Goal: Task Accomplishment & Management: Manage account settings

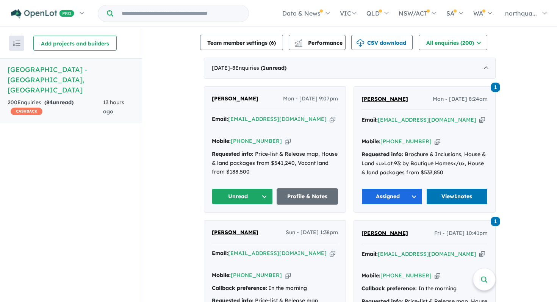
scroll to position [279, 0]
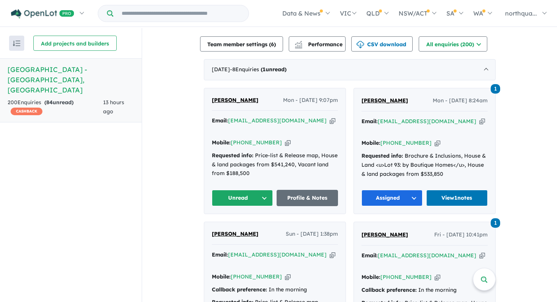
click at [225, 97] on span "[PERSON_NAME]" at bounding box center [235, 100] width 47 height 7
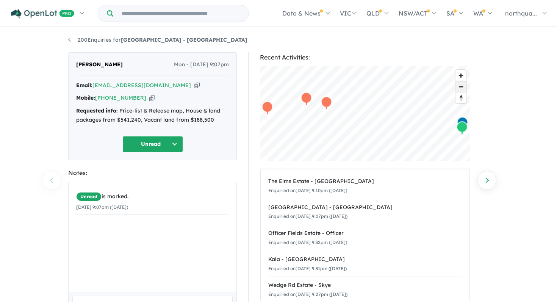
click at [463, 90] on span "Zoom out" at bounding box center [460, 86] width 11 height 11
click at [462, 77] on span "Zoom in" at bounding box center [460, 75] width 11 height 11
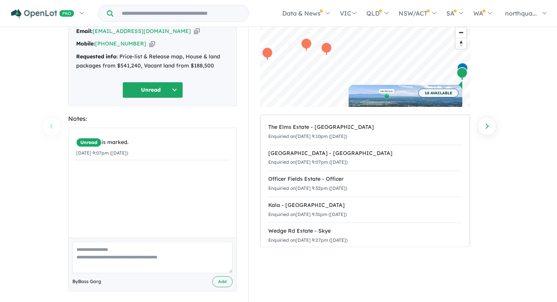
scroll to position [59, 0]
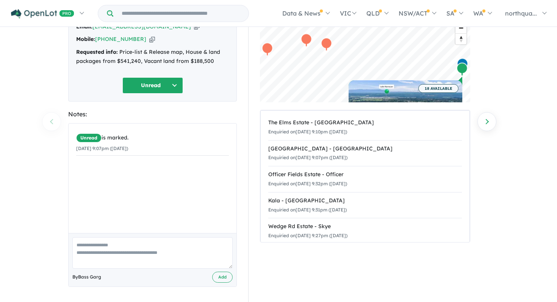
click at [174, 255] on textarea at bounding box center [152, 252] width 160 height 31
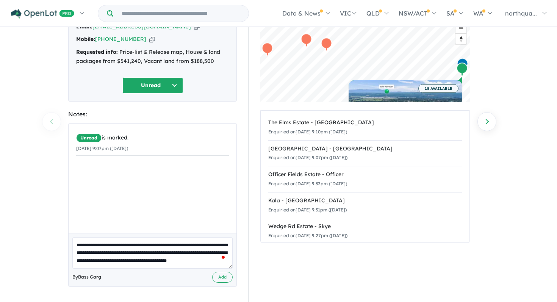
scroll to position [3, 0]
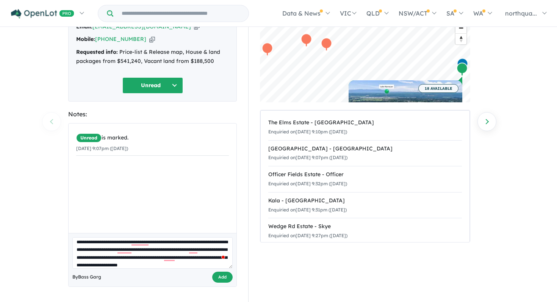
type textarea "**********"
click at [221, 277] on button "Add" at bounding box center [222, 277] width 20 height 11
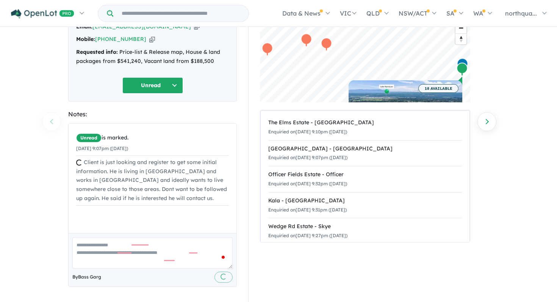
scroll to position [0, 0]
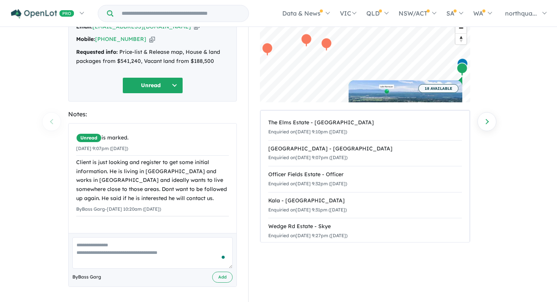
click at [171, 87] on button "Unread" at bounding box center [152, 85] width 61 height 16
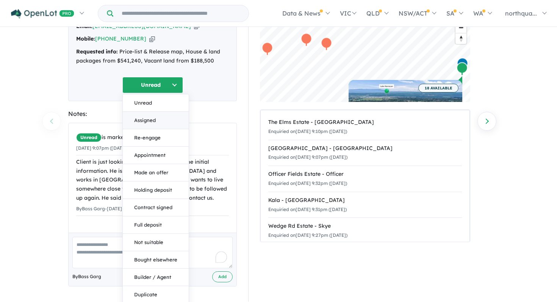
click at [157, 122] on button "Assigned" at bounding box center [156, 120] width 66 height 17
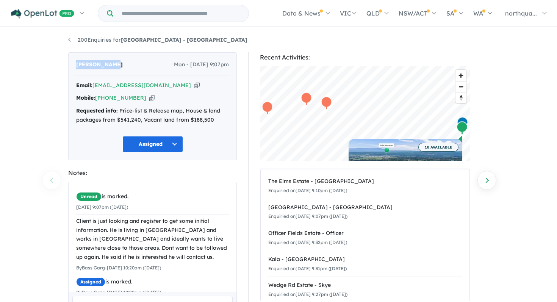
drag, startPoint x: 110, startPoint y: 66, endPoint x: 74, endPoint y: 66, distance: 36.4
click at [74, 66] on div "[PERSON_NAME] Mon - [DATE] 9:07pm Email: [EMAIL_ADDRESS][DOMAIN_NAME] Copied! M…" at bounding box center [152, 106] width 169 height 108
copy span "[PERSON_NAME]"
click at [194, 88] on icon "button" at bounding box center [197, 85] width 6 height 8
copy span "[PERSON_NAME]"
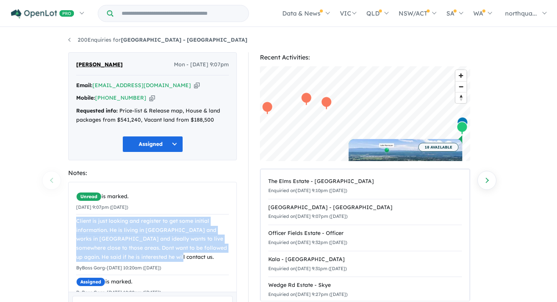
drag, startPoint x: 164, startPoint y: 260, endPoint x: 74, endPoint y: 217, distance: 99.8
click at [74, 217] on div "Unread is marked. [DATE] 9:07pm ([DATE]) Client is just looking and register to…" at bounding box center [153, 244] width 168 height 125
copy div "Client is just looking and register to get some initial information. He is livi…"
